Goal: Information Seeking & Learning: Learn about a topic

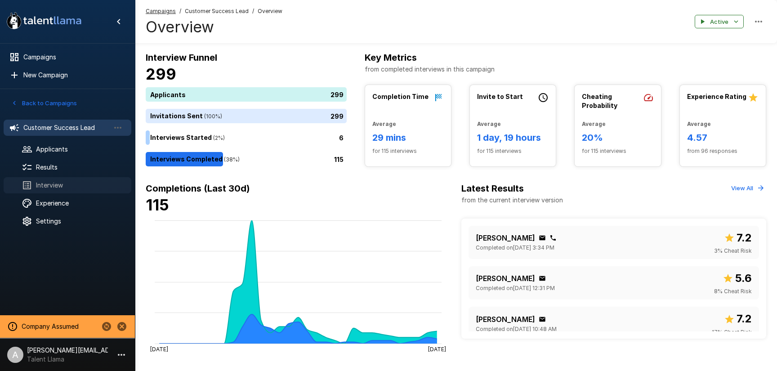
click at [54, 183] on span "Interview" at bounding box center [80, 185] width 88 height 9
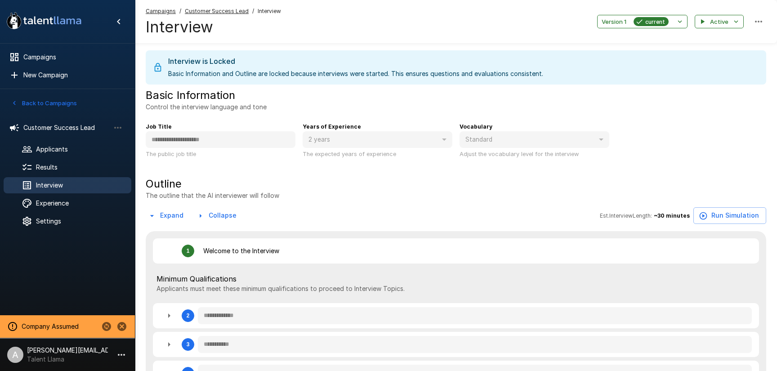
type textarea "*"
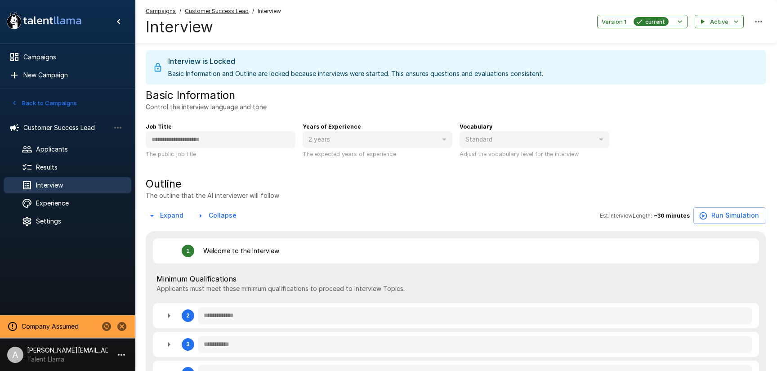
type textarea "*"
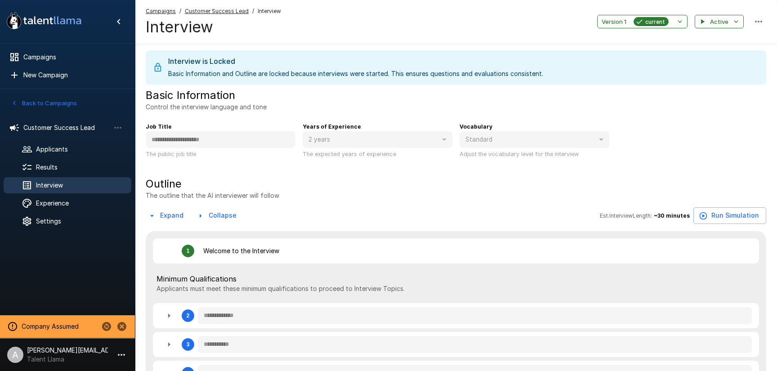
type textarea "*"
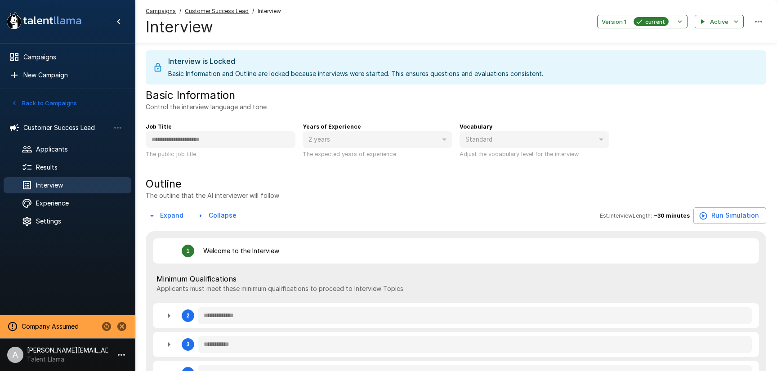
type textarea "*"
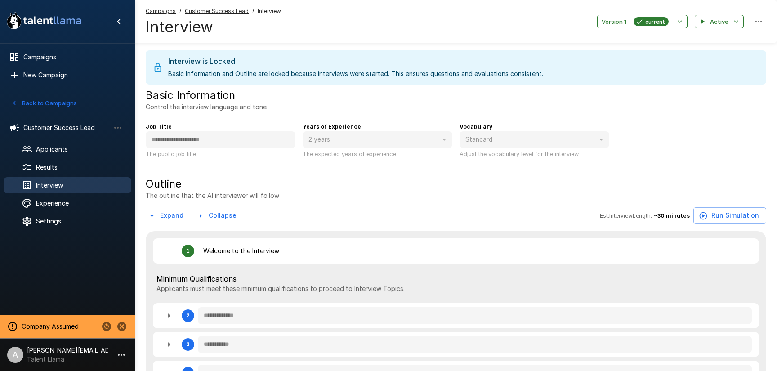
type textarea "*"
click at [65, 201] on span "Experience" at bounding box center [80, 203] width 88 height 9
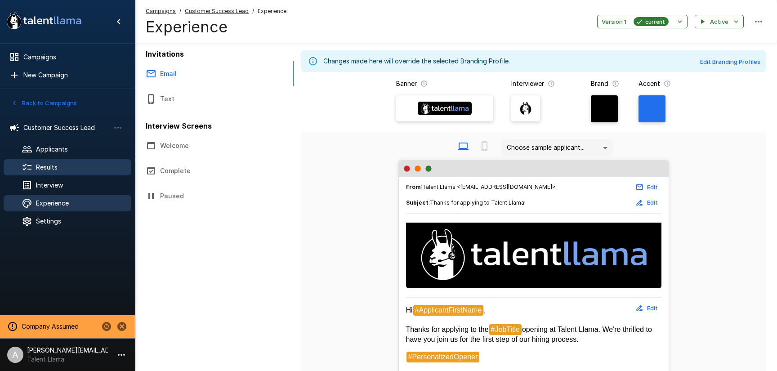
click at [48, 164] on span "Results" at bounding box center [80, 167] width 88 height 9
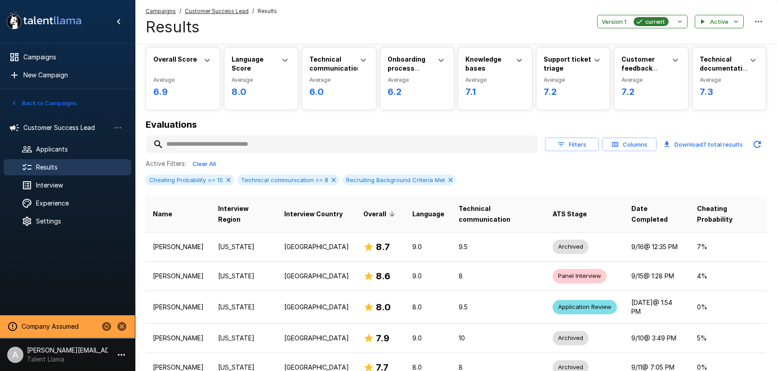
scroll to position [36, 0]
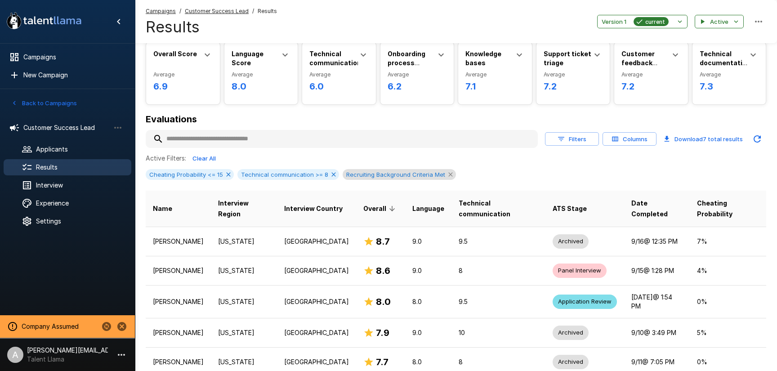
click at [448, 175] on icon at bounding box center [450, 174] width 4 height 4
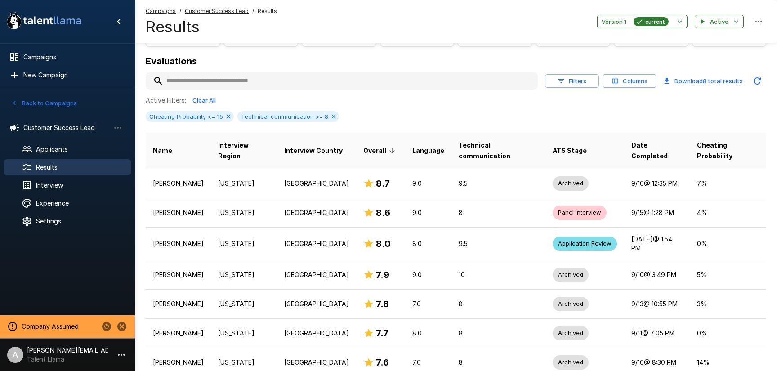
scroll to position [94, 0]
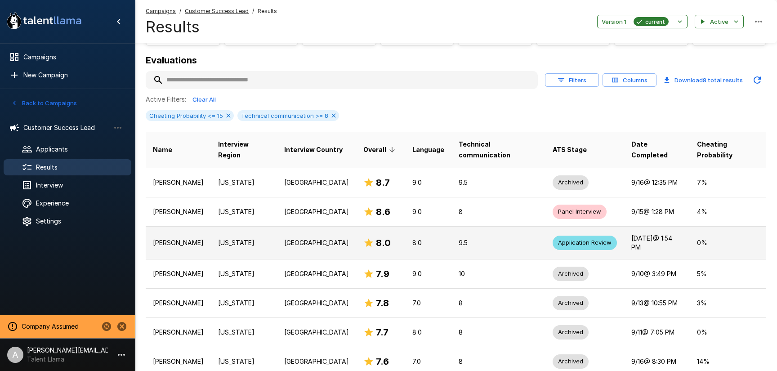
click at [270, 245] on p "[US_STATE]" at bounding box center [244, 242] width 52 height 9
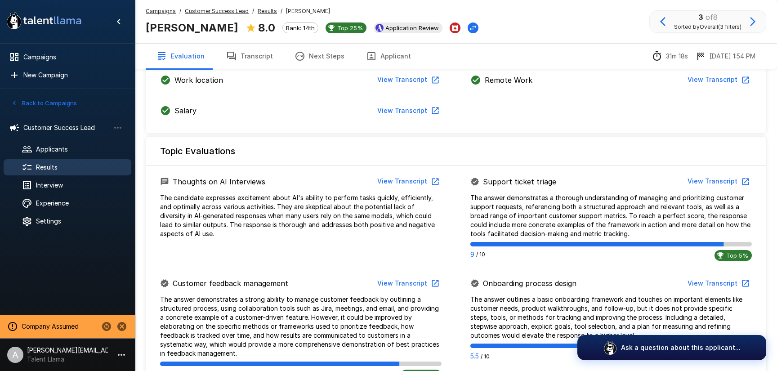
scroll to position [345, 0]
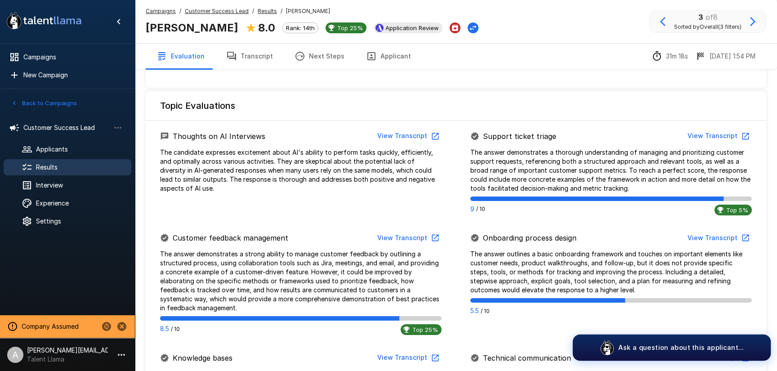
click at [675, 344] on p "Ask a question about this applicant..." at bounding box center [680, 347] width 125 height 9
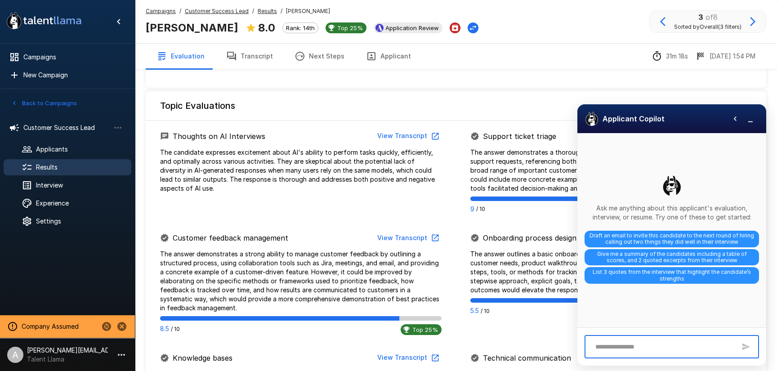
click at [671, 344] on textarea at bounding box center [663, 347] width 145 height 16
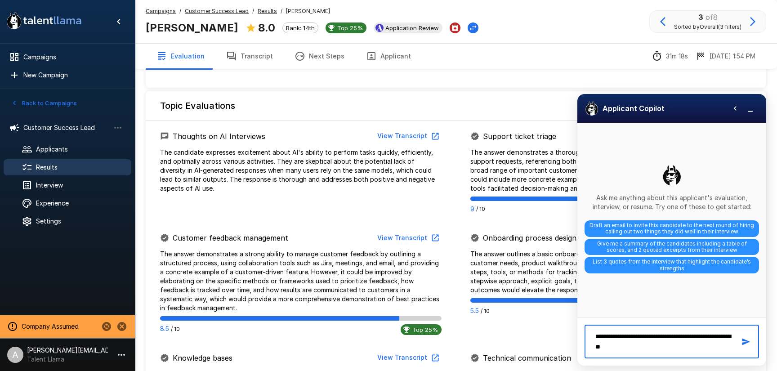
type textarea "**********"
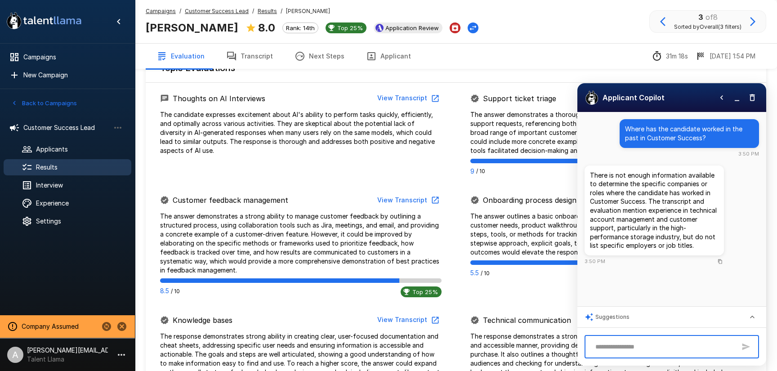
scroll to position [384, 0]
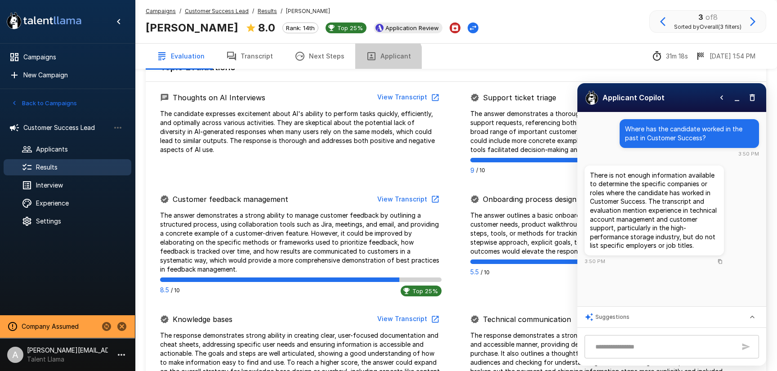
click at [374, 61] on button "Applicant" at bounding box center [388, 56] width 67 height 25
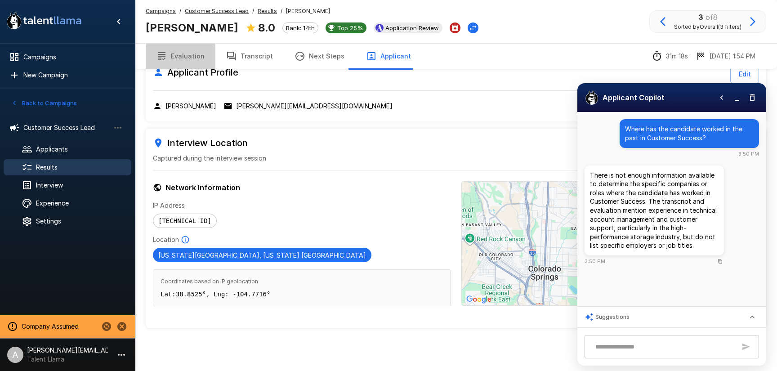
click at [187, 62] on button "Evaluation" at bounding box center [181, 56] width 70 height 25
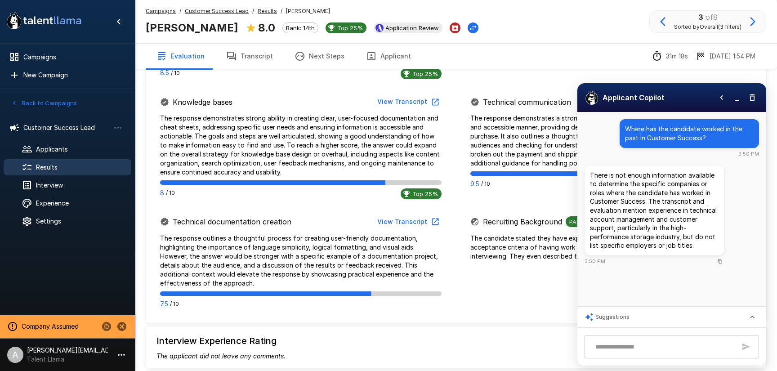
scroll to position [604, 0]
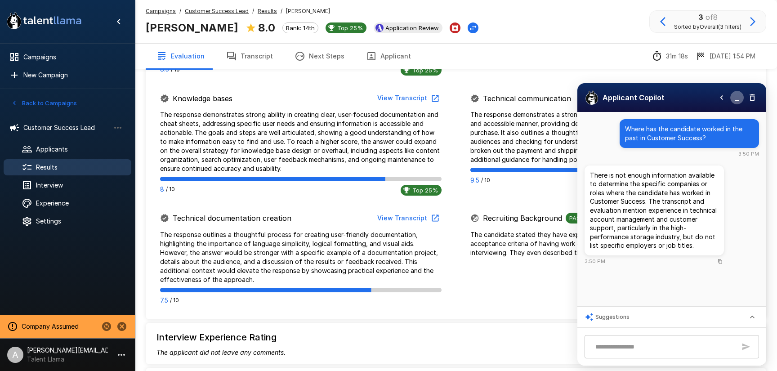
click at [731, 101] on button "button" at bounding box center [736, 97] width 13 height 13
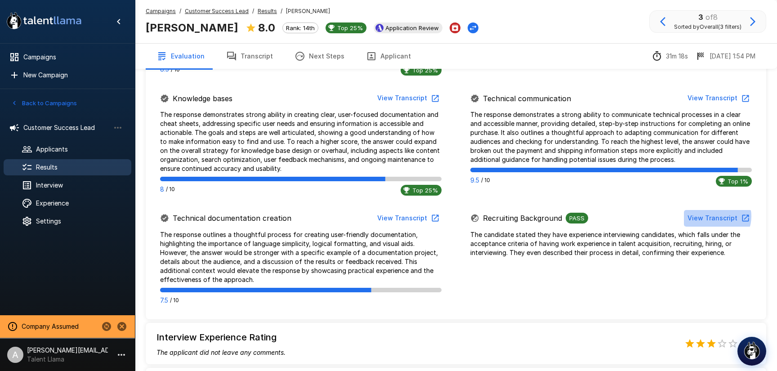
click at [717, 216] on button "View Transcript" at bounding box center [718, 218] width 68 height 17
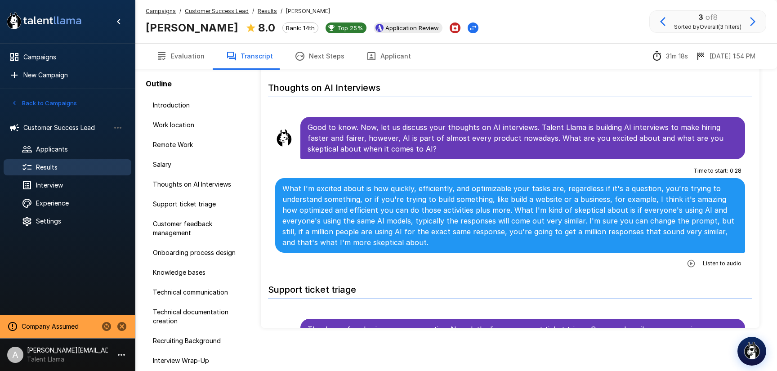
scroll to position [553, 0]
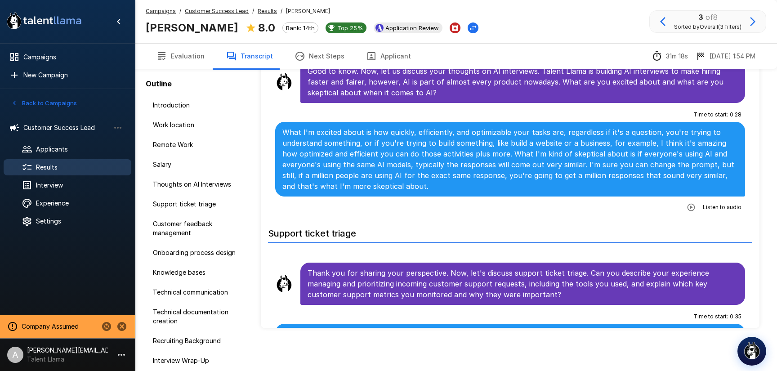
click at [689, 210] on icon "button" at bounding box center [691, 207] width 9 height 9
click at [657, 211] on icon "button" at bounding box center [654, 208] width 9 height 9
click at [219, 13] on u "Customer Success Lead" at bounding box center [217, 11] width 64 height 7
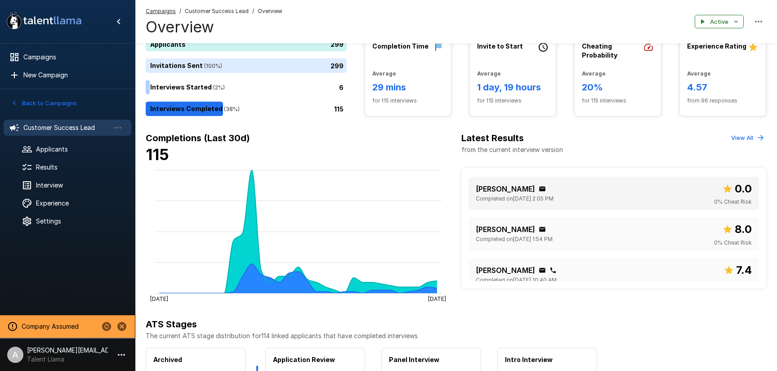
scroll to position [145, 0]
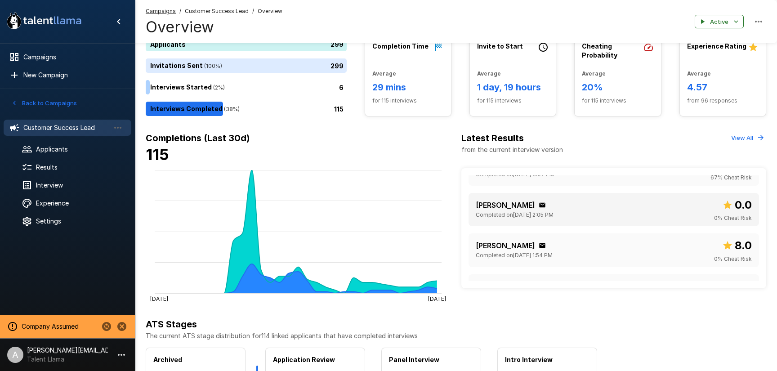
click at [553, 205] on div "[PERSON_NAME]" at bounding box center [515, 205] width 78 height 11
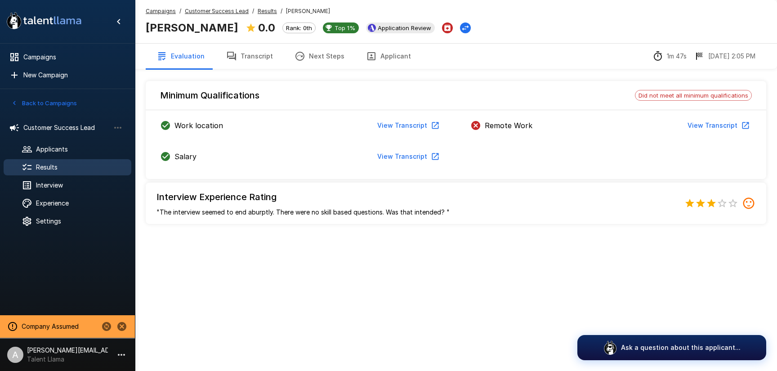
click at [328, 65] on button "Next Steps" at bounding box center [319, 56] width 71 height 25
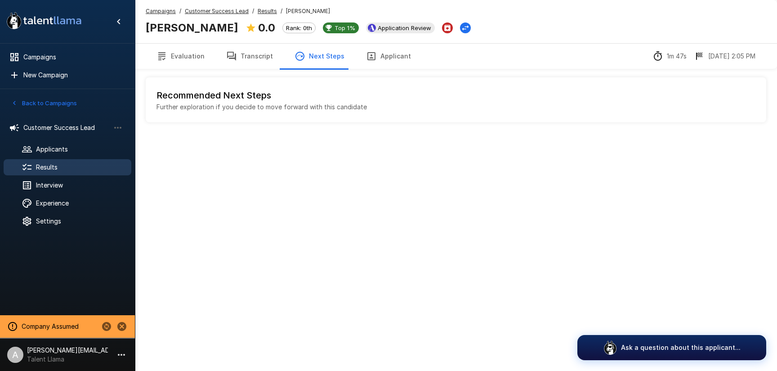
click at [249, 59] on button "Transcript" at bounding box center [249, 56] width 68 height 25
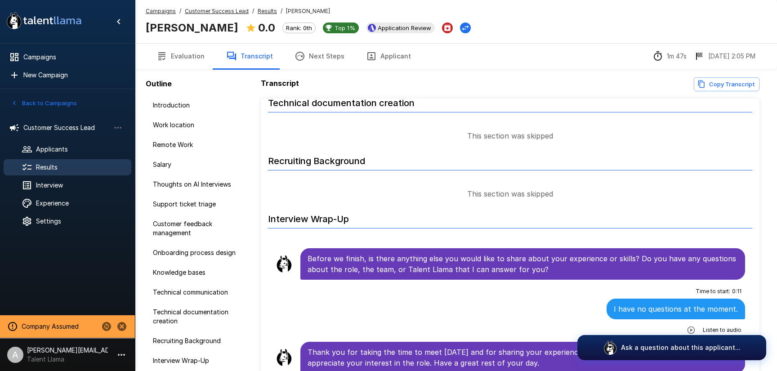
scroll to position [50, 0]
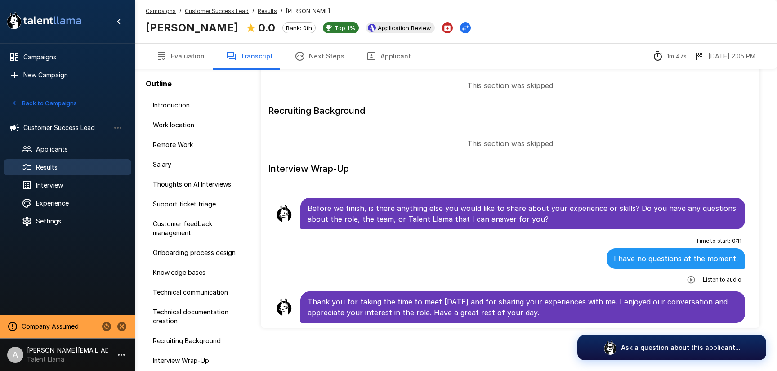
click at [209, 13] on u "Customer Success Lead" at bounding box center [217, 11] width 64 height 7
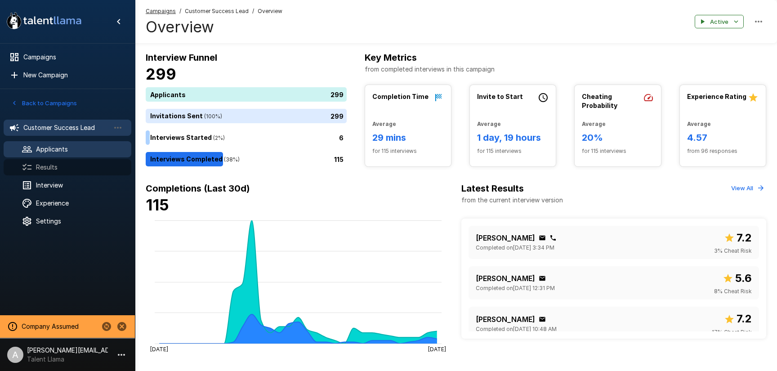
drag, startPoint x: 53, startPoint y: 164, endPoint x: 121, endPoint y: 148, distance: 69.7
click at [54, 163] on span "Results" at bounding box center [80, 167] width 88 height 9
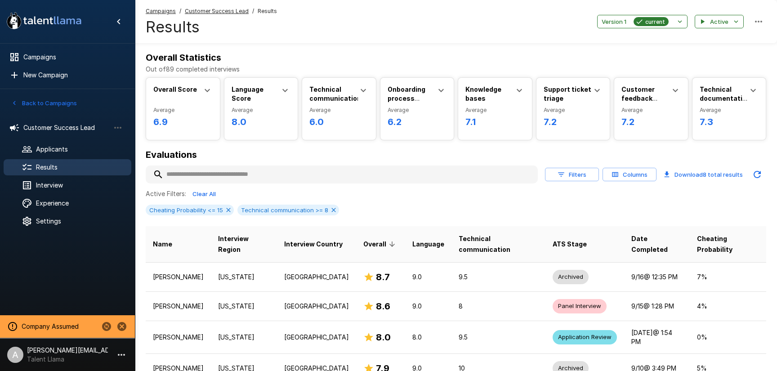
click at [244, 176] on input "text" at bounding box center [342, 174] width 392 height 16
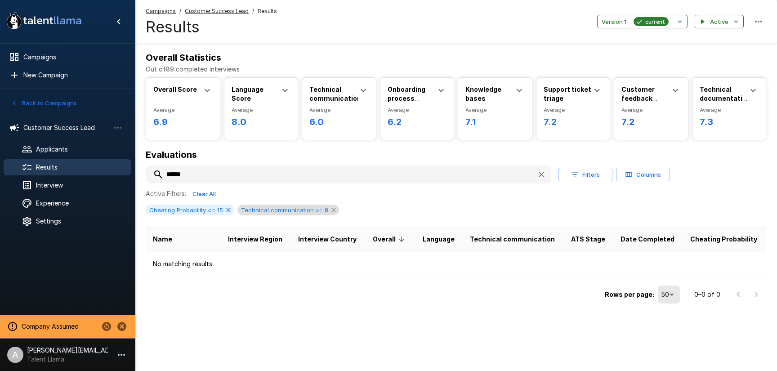
type input "******"
click at [330, 209] on icon at bounding box center [333, 209] width 7 height 7
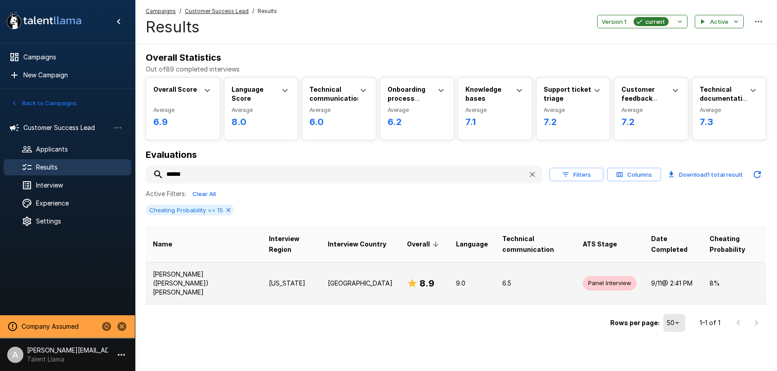
click at [269, 279] on p "[US_STATE]" at bounding box center [291, 283] width 45 height 9
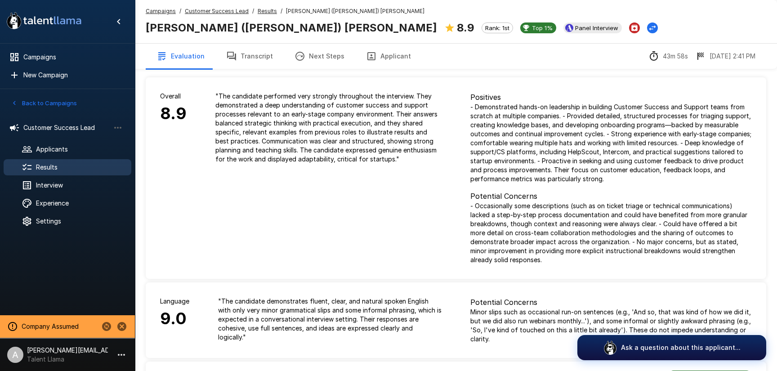
click at [384, 59] on button "Applicant" at bounding box center [388, 56] width 67 height 25
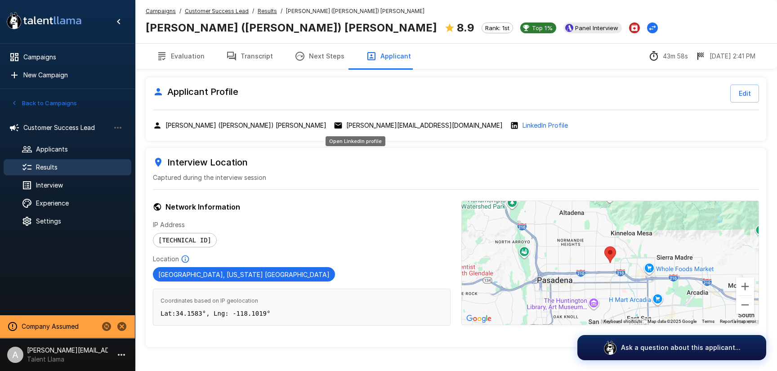
click at [522, 126] on p "LinkedIn Profile" at bounding box center [544, 125] width 45 height 9
click at [187, 55] on button "Evaluation" at bounding box center [181, 56] width 70 height 25
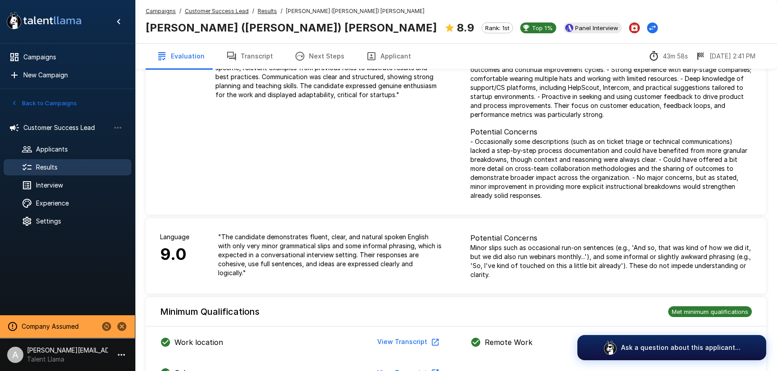
scroll to position [161, 0]
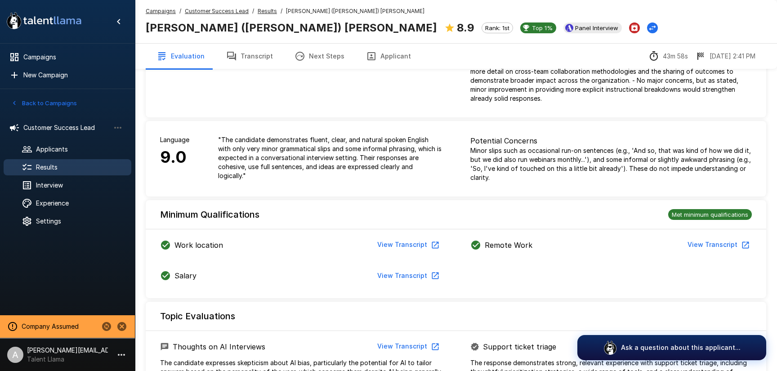
click at [720, 249] on button "View Transcript" at bounding box center [718, 245] width 68 height 17
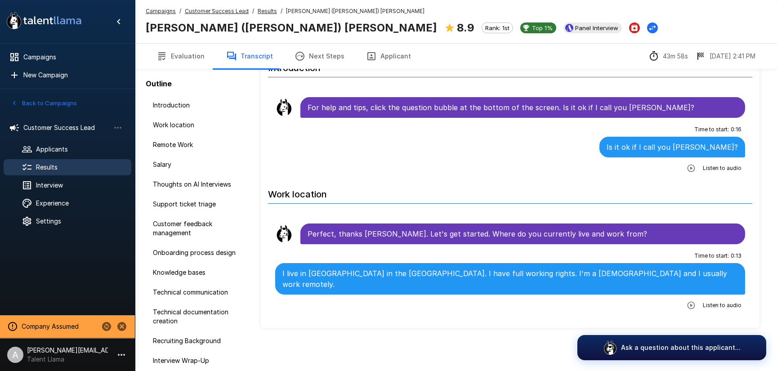
scroll to position [50, 0]
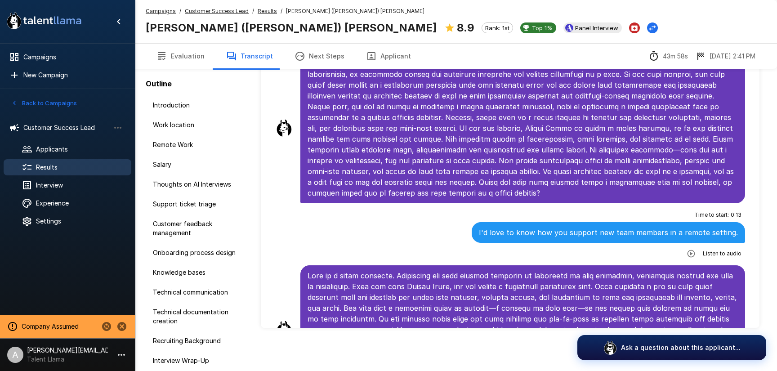
scroll to position [5480, 0]
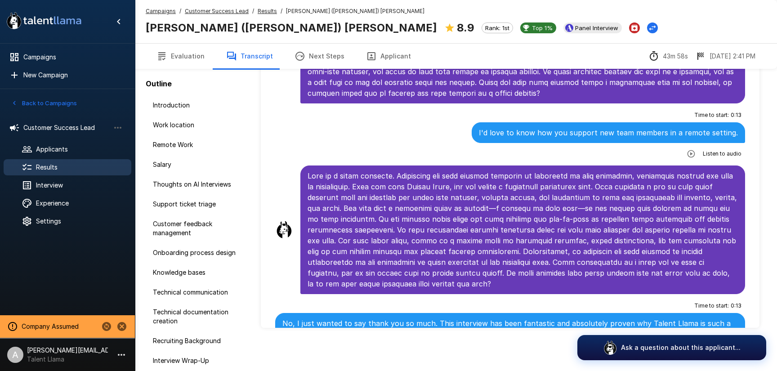
click at [175, 57] on button "Evaluation" at bounding box center [181, 56] width 70 height 25
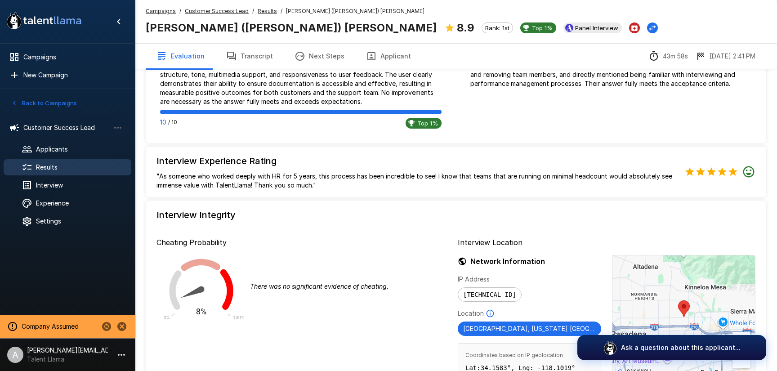
scroll to position [877, 0]
